Goal: Entertainment & Leisure: Consume media (video, audio)

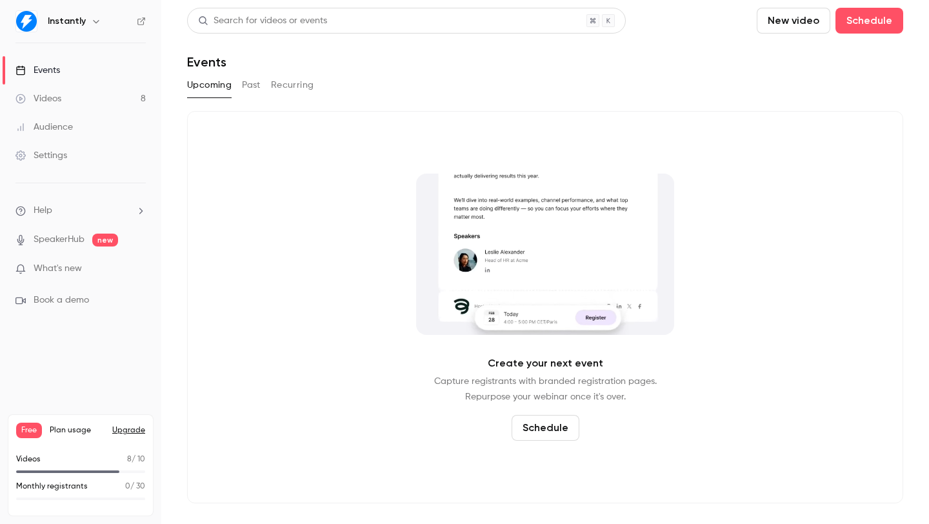
click at [94, 99] on link "Videos 8" at bounding box center [80, 99] width 161 height 28
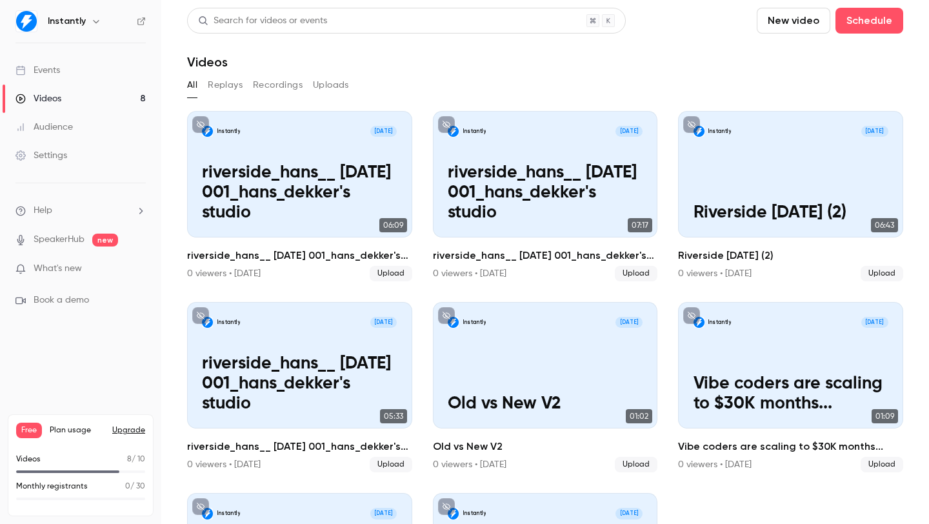
click at [780, 17] on button "New video" at bounding box center [794, 21] width 74 height 26
click at [660, 56] on div at bounding box center [464, 262] width 929 height 524
click at [727, 86] on div "All Replays Recordings Uploads" at bounding box center [545, 85] width 716 height 21
click at [602, 72] on section "Search for videos or events New video Schedule Videos All Replays Recordings Up…" at bounding box center [545, 262] width 716 height 509
click at [718, 71] on section "Search for videos or events New video Schedule Videos All Replays Recordings Up…" at bounding box center [545, 262] width 716 height 509
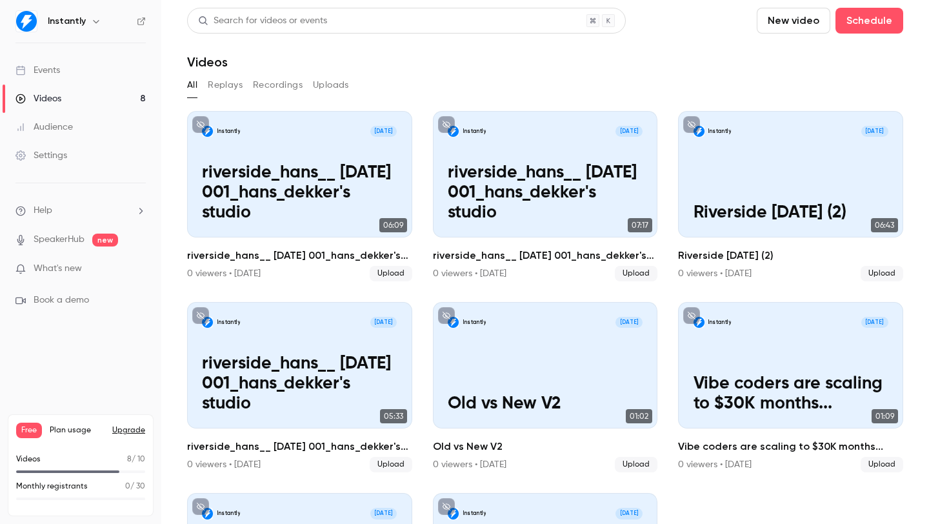
click at [767, 27] on button "New video" at bounding box center [794, 21] width 74 height 26
click at [793, 91] on div "Upload" at bounding box center [831, 89] width 98 height 13
click at [604, 70] on section "Search for videos or events New video Schedule Videos All Replays Recordings Up…" at bounding box center [545, 262] width 716 height 509
click at [776, 21] on button "New video" at bounding box center [794, 21] width 74 height 26
click at [776, 97] on li "Upload" at bounding box center [820, 90] width 139 height 34
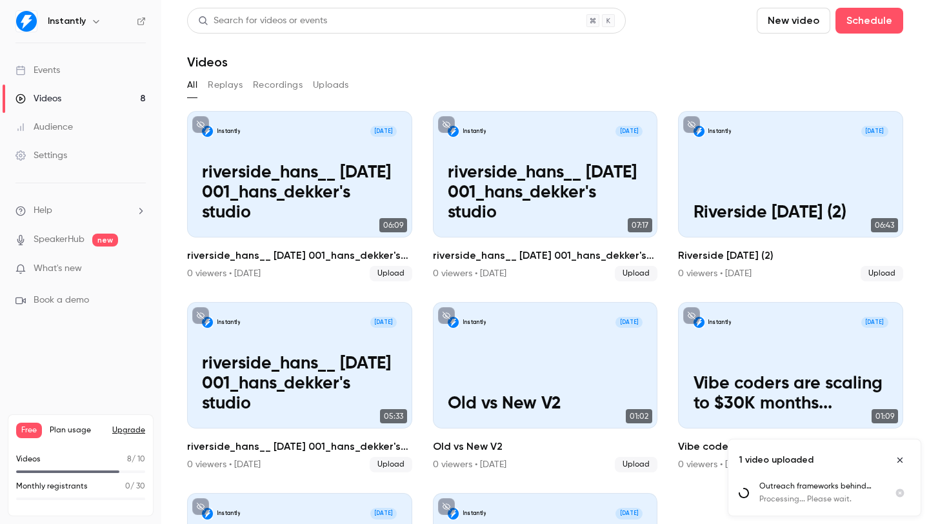
click at [795, 26] on button "New video" at bounding box center [794, 21] width 74 height 26
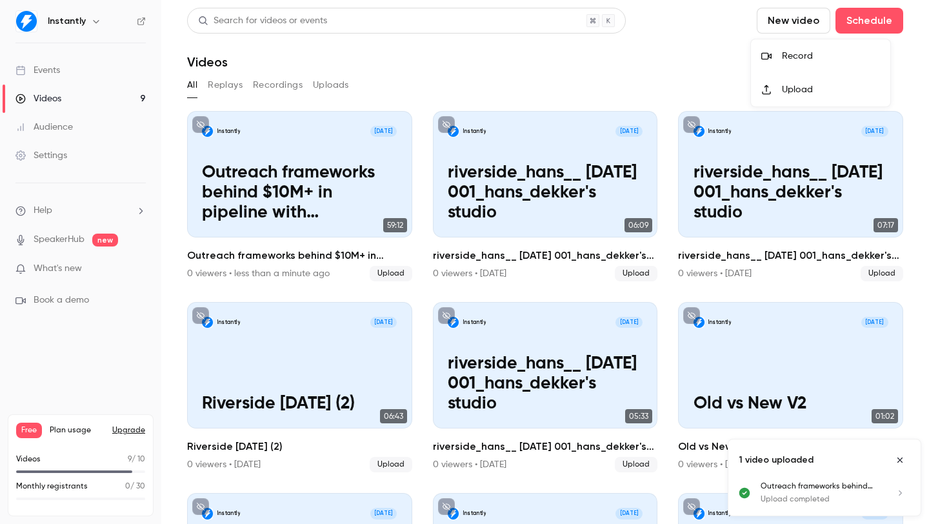
click at [585, 56] on div at bounding box center [464, 262] width 929 height 524
click at [795, 24] on button "New video" at bounding box center [794, 21] width 74 height 26
click at [781, 90] on div at bounding box center [772, 90] width 21 height 10
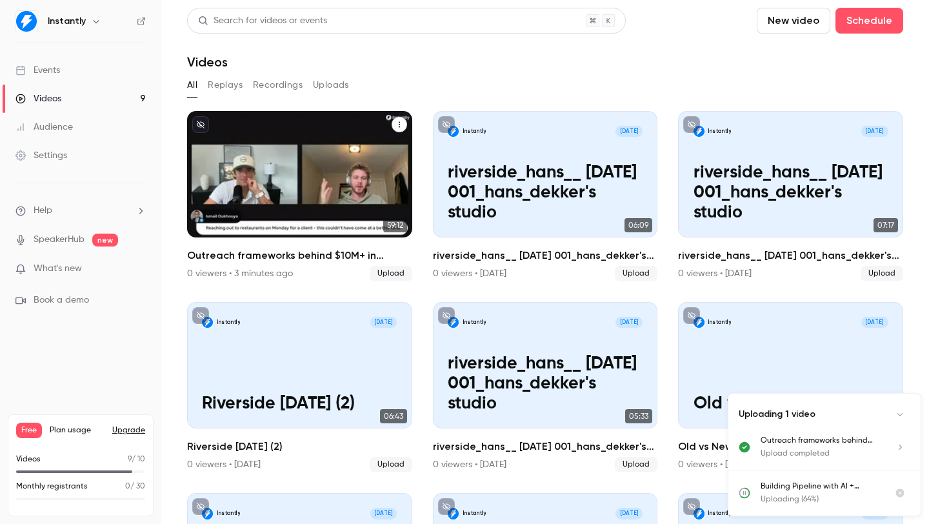
click at [289, 248] on h2 "Outreach frameworks behind $10M+ in pipeline with [PERSON_NAME]" at bounding box center [299, 255] width 225 height 15
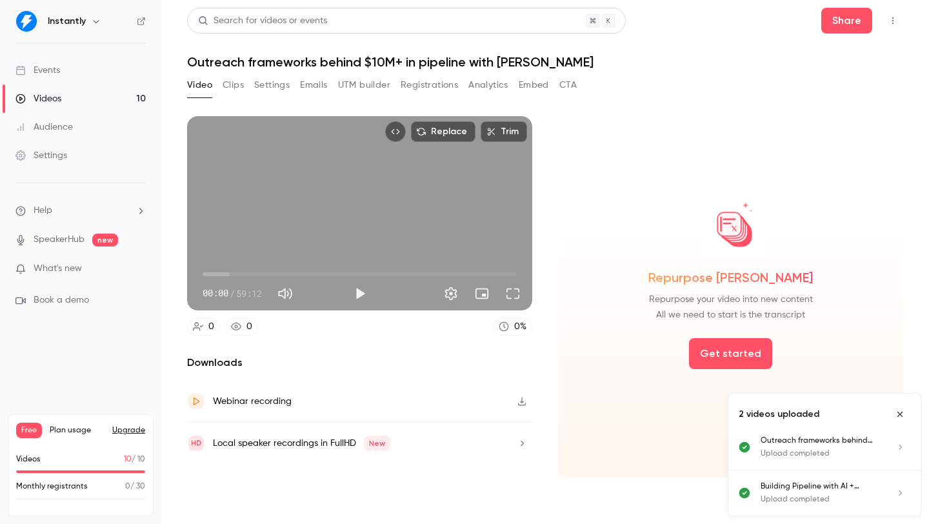
click at [907, 419] on button "Close uploads list" at bounding box center [900, 414] width 21 height 21
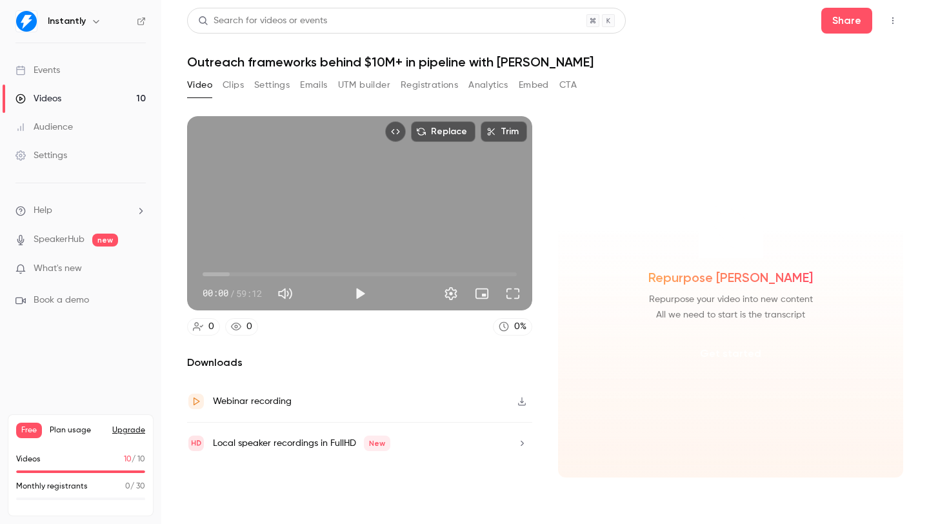
click at [715, 356] on button "Get started" at bounding box center [730, 353] width 83 height 31
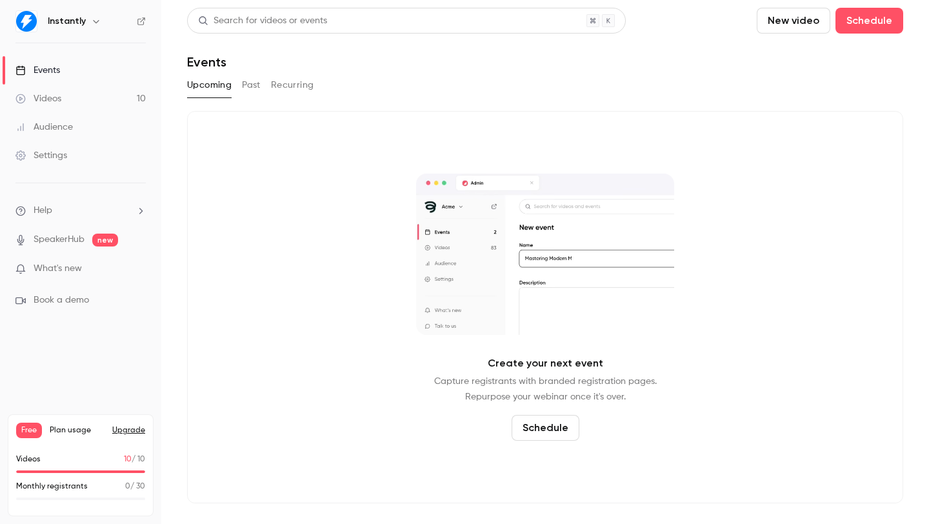
click at [76, 92] on link "Videos 10" at bounding box center [80, 99] width 161 height 28
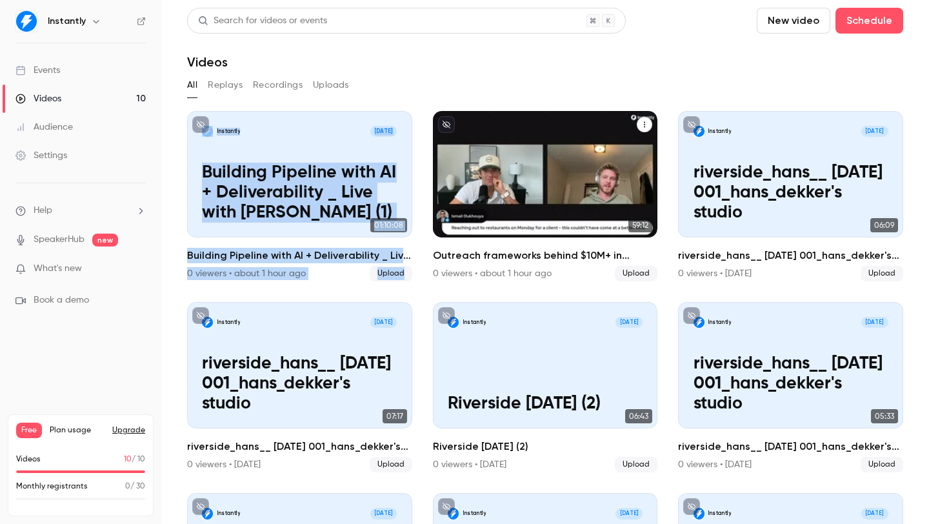
click at [494, 260] on h2 "Outreach frameworks behind $10M+ in pipeline with [PERSON_NAME]" at bounding box center [545, 255] width 225 height 15
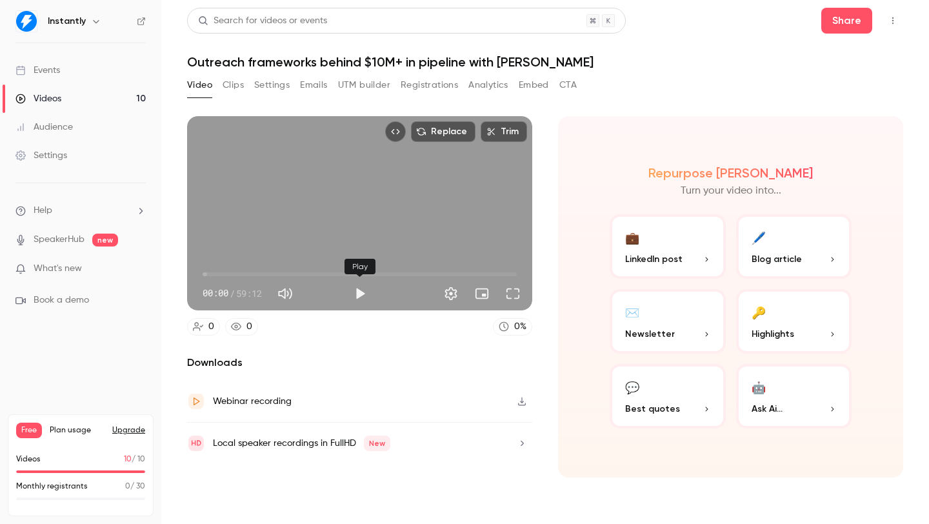
click at [358, 294] on button "Play" at bounding box center [360, 294] width 26 height 26
drag, startPoint x: 358, startPoint y: 296, endPoint x: 358, endPoint y: 289, distance: 7.7
click at [358, 296] on button "Pause" at bounding box center [360, 294] width 26 height 26
type input "***"
click at [238, 89] on button "Clips" at bounding box center [233, 85] width 21 height 21
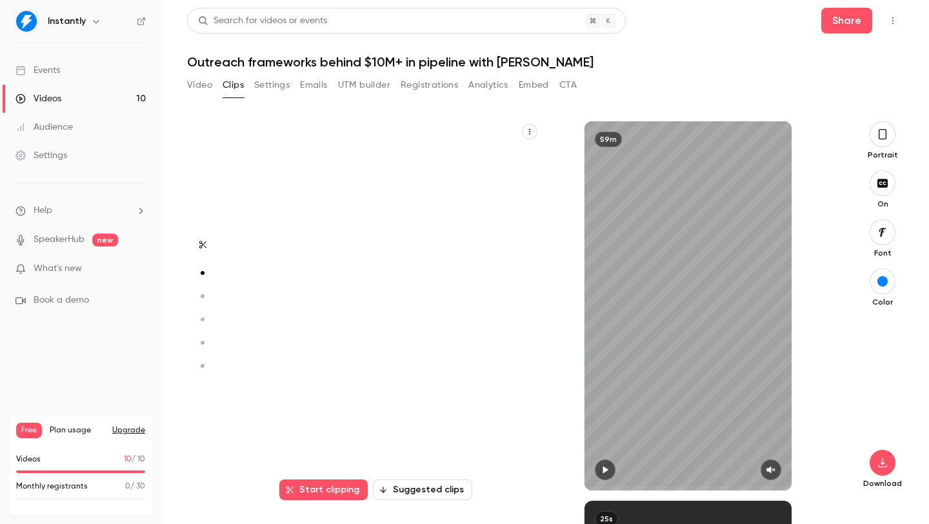
scroll to position [380, 0]
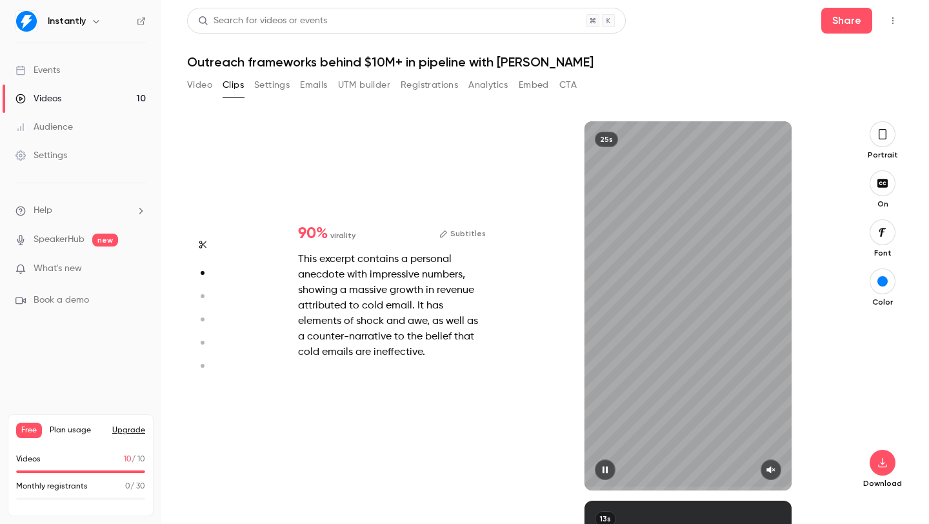
click at [686, 301] on div "25s" at bounding box center [689, 305] width 208 height 369
click at [604, 472] on icon "button" at bounding box center [605, 470] width 5 height 7
click at [775, 470] on icon "button" at bounding box center [771, 469] width 10 height 9
click at [607, 472] on icon "button" at bounding box center [605, 469] width 10 height 9
click at [602, 469] on icon "button" at bounding box center [605, 469] width 10 height 9
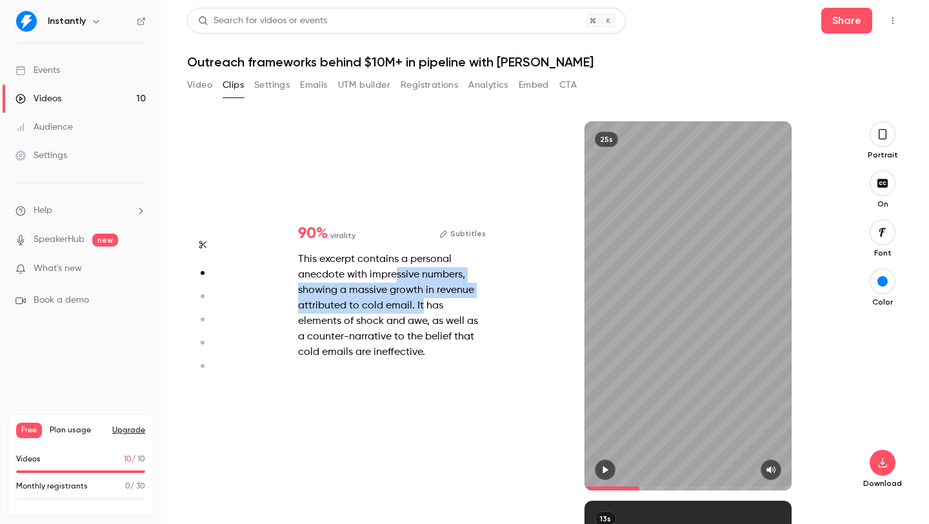
drag, startPoint x: 395, startPoint y: 274, endPoint x: 425, endPoint y: 318, distance: 53.9
click at [421, 313] on div "This excerpt contains a personal anecdote with impressive numbers, showing a ma…" at bounding box center [392, 306] width 188 height 108
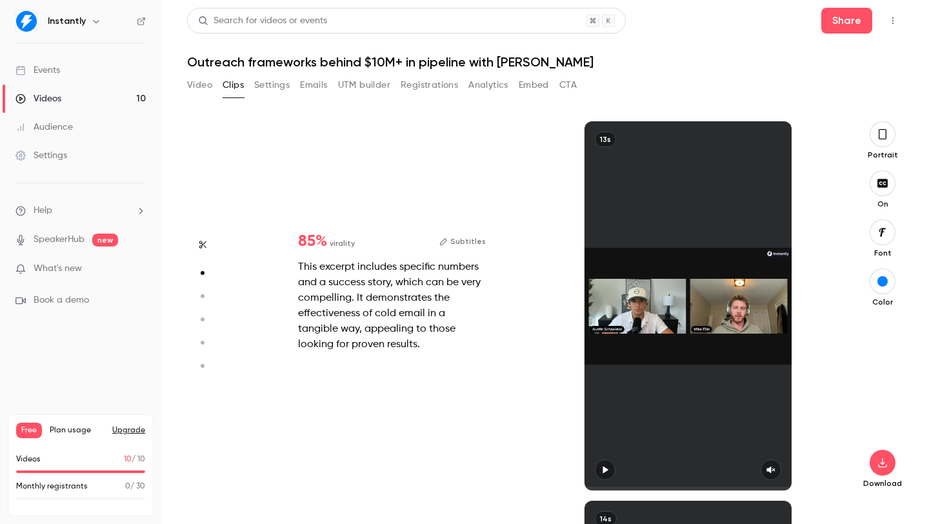
type input "*"
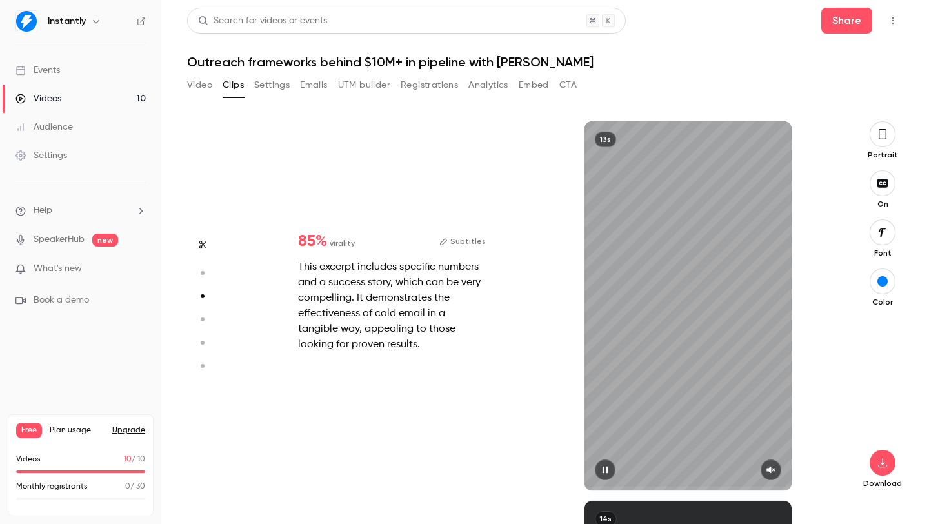
type input "*"
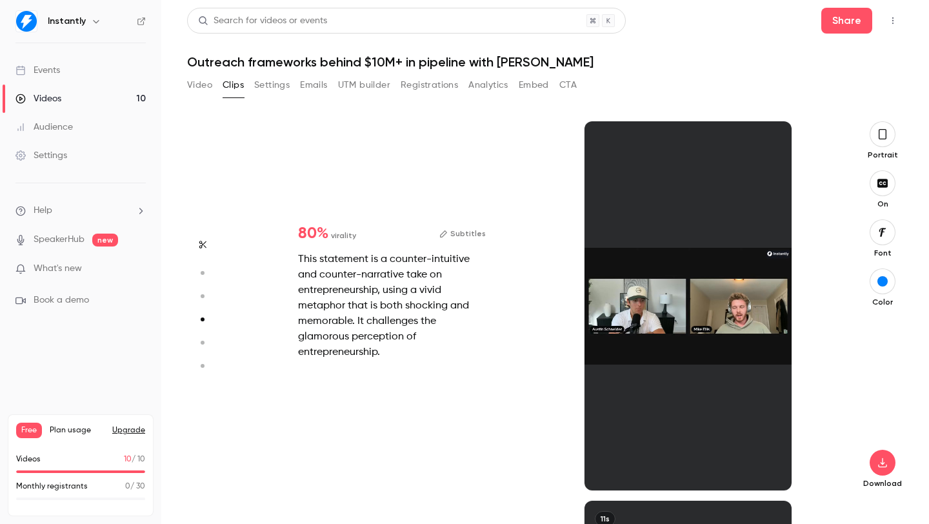
scroll to position [1139, 0]
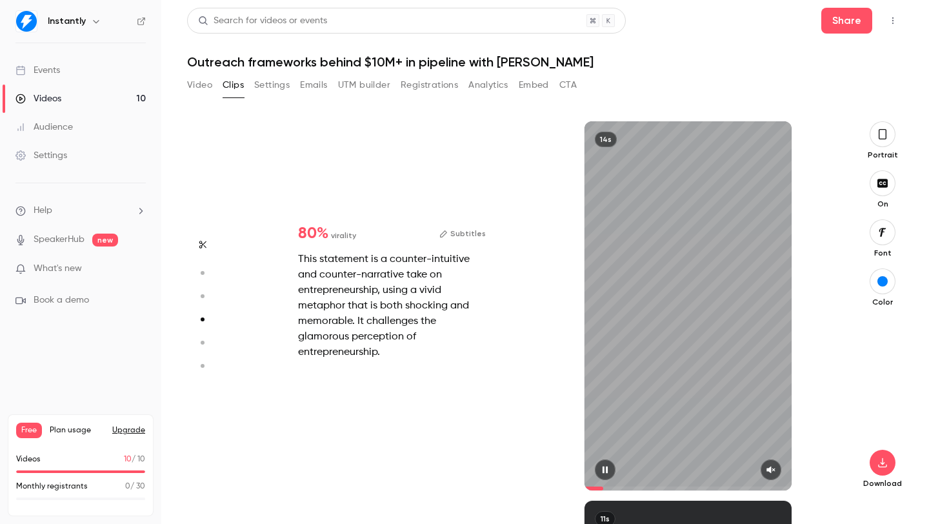
click at [608, 474] on icon "button" at bounding box center [605, 469] width 10 height 9
click at [607, 473] on icon "button" at bounding box center [605, 469] width 10 height 9
click at [603, 469] on icon "button" at bounding box center [605, 470] width 5 height 7
click at [602, 469] on icon "button" at bounding box center [605, 469] width 10 height 9
click at [604, 469] on icon "button" at bounding box center [605, 470] width 5 height 7
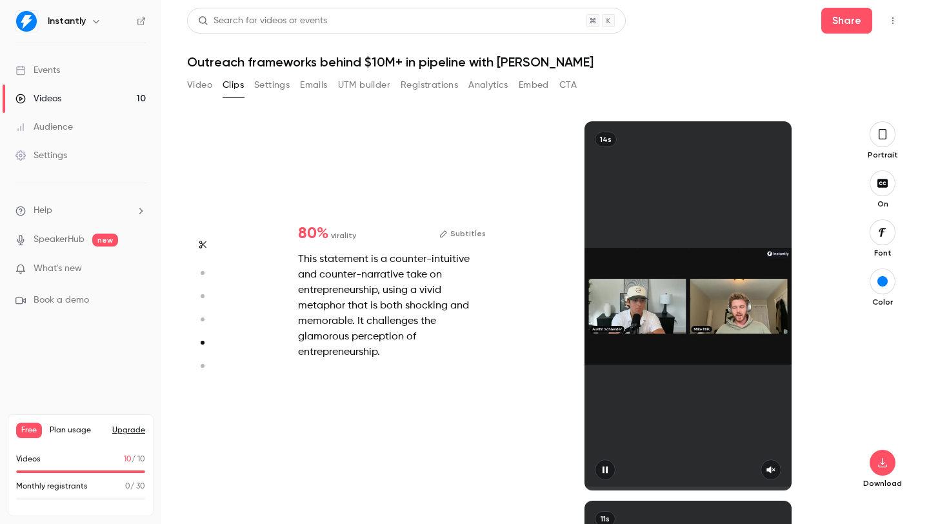
type input "*"
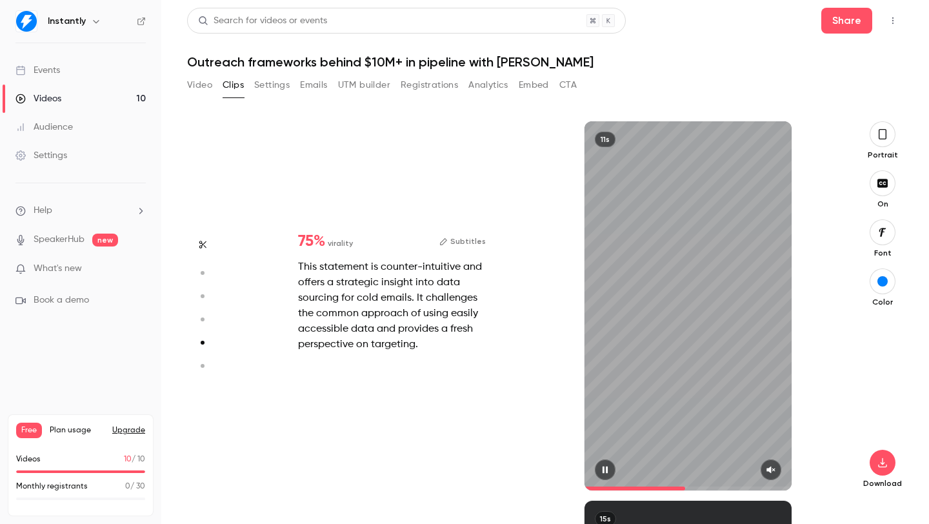
click at [600, 469] on icon "button" at bounding box center [605, 469] width 10 height 9
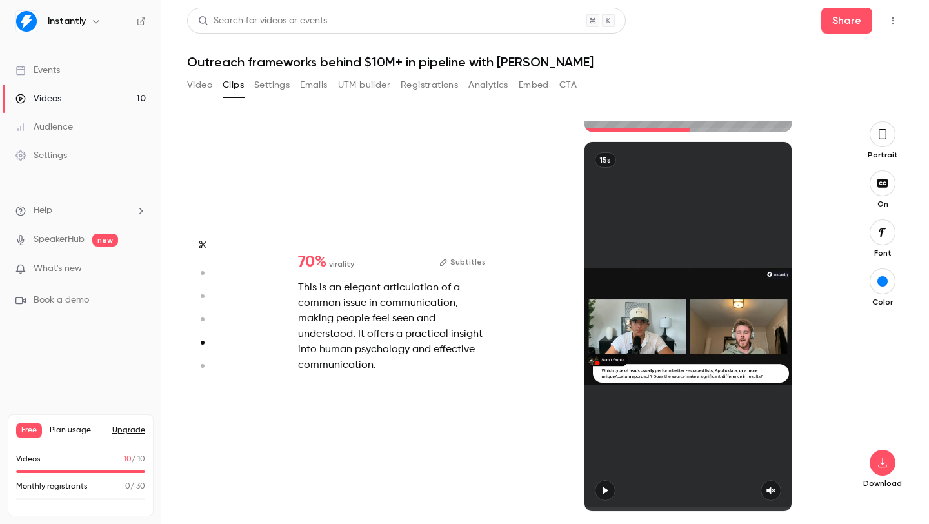
type input "*"
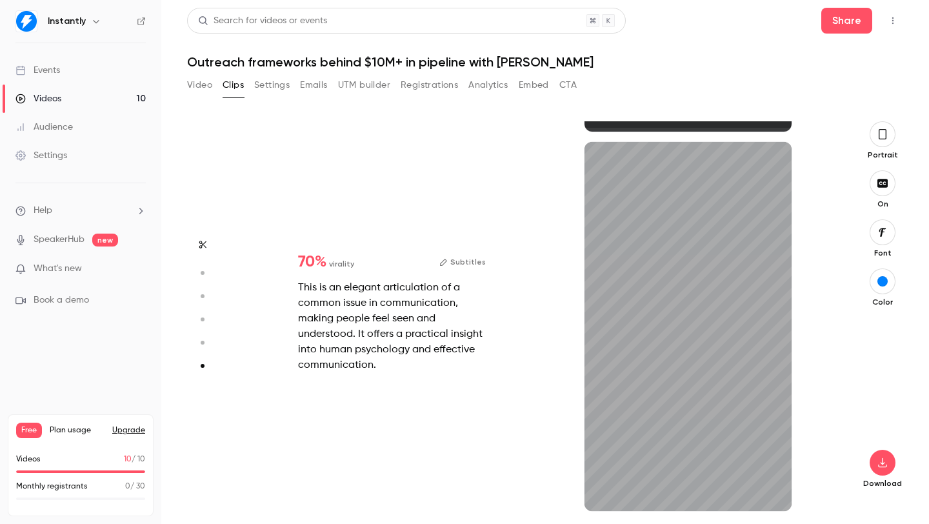
scroll to position [1877, 0]
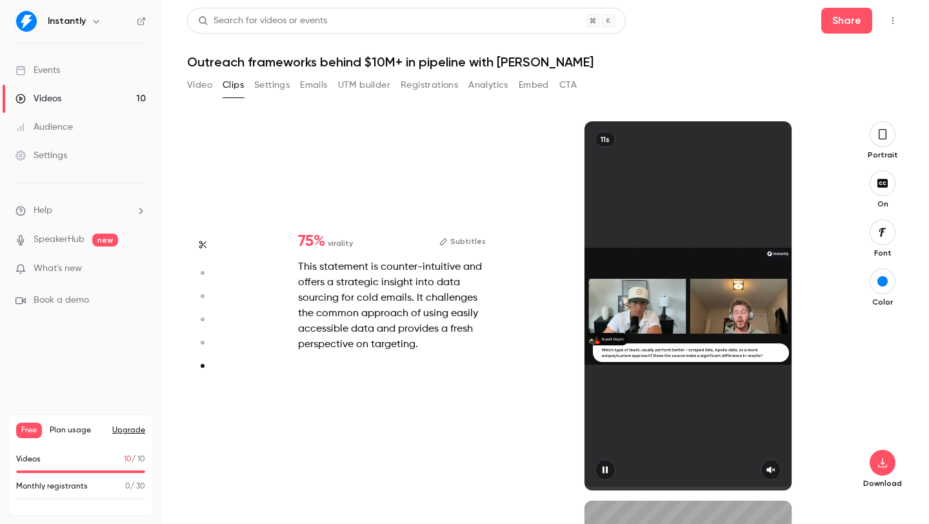
type input "*"
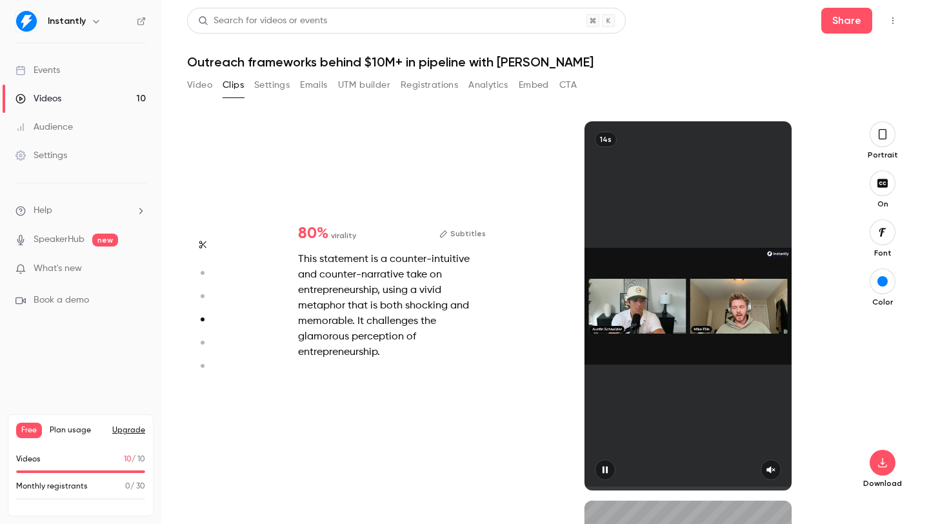
scroll to position [1139, 0]
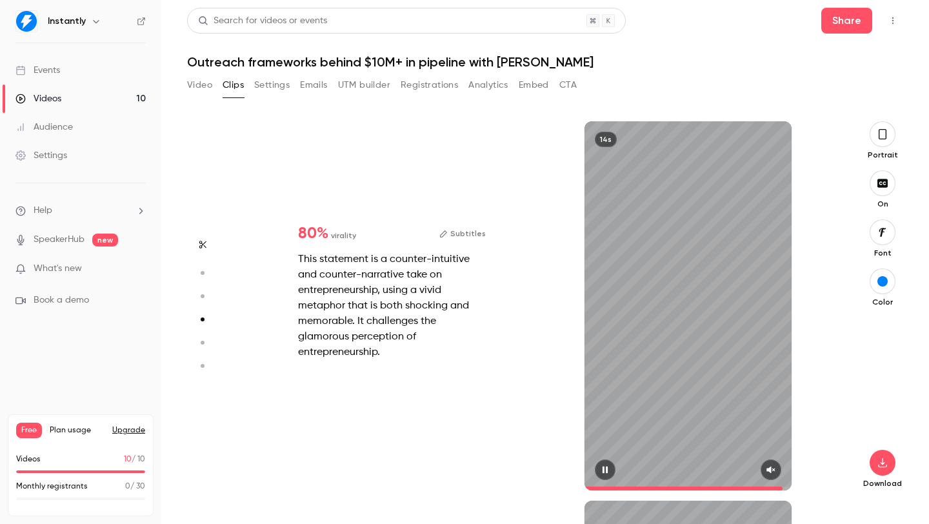
type input "****"
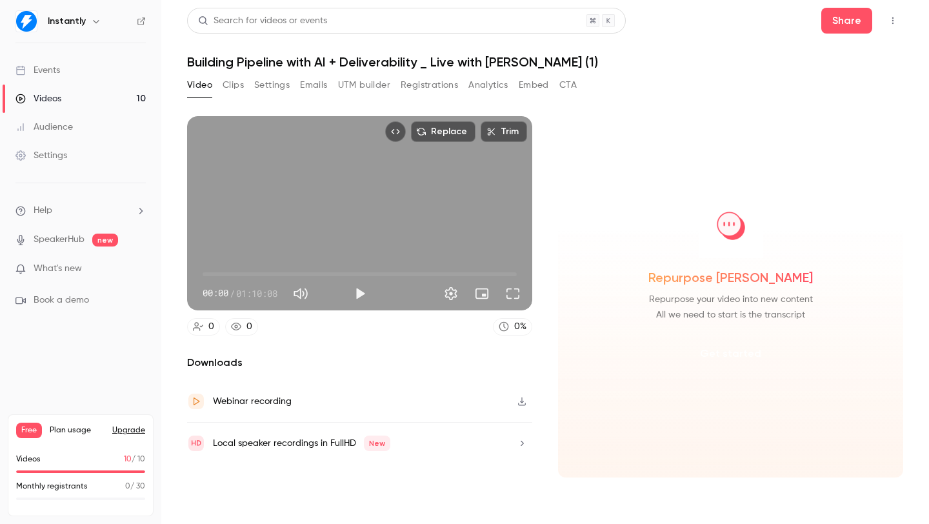
click at [735, 358] on button "Get started" at bounding box center [730, 353] width 83 height 31
